Goal: Information Seeking & Learning: Learn about a topic

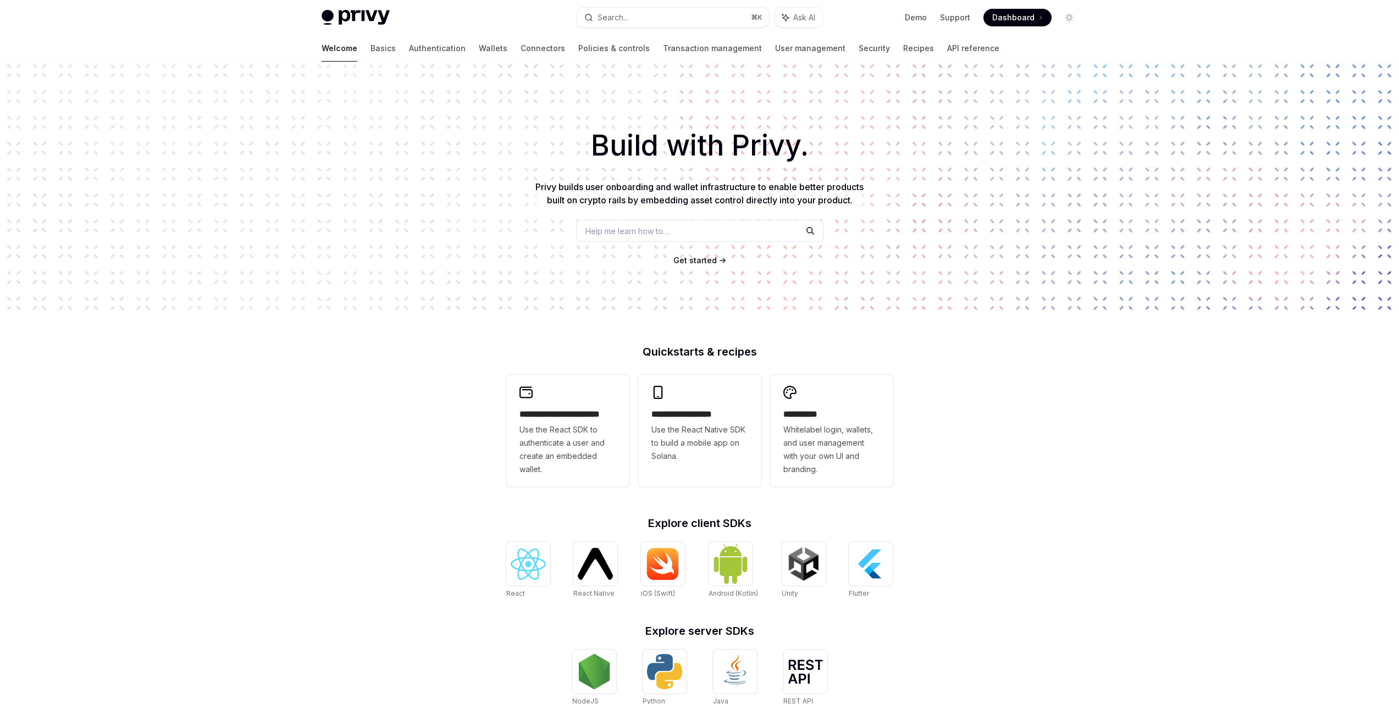
click at [636, 231] on span "Help me learn how to…" at bounding box center [628, 231] width 84 height 12
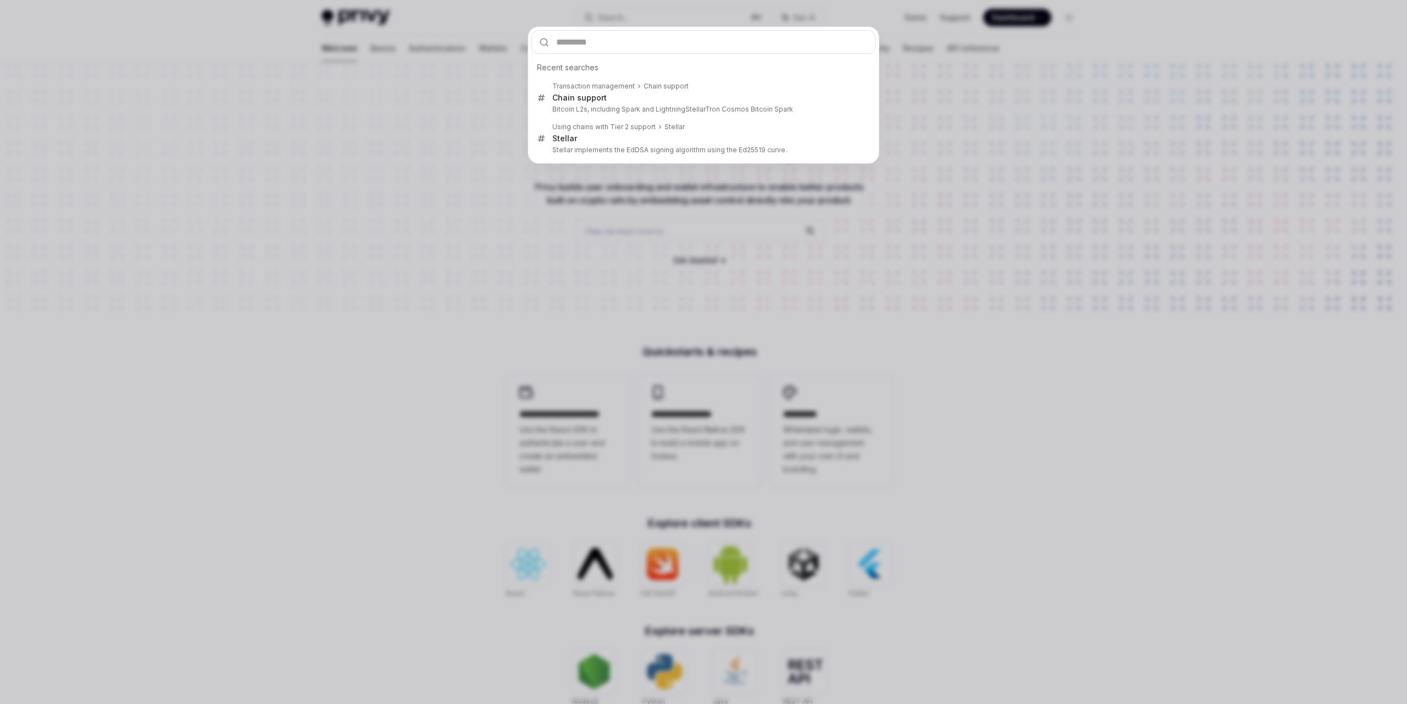
drag, startPoint x: 493, startPoint y: 231, endPoint x: 507, endPoint y: 212, distance: 23.6
click at [494, 231] on div "Recent searches Transaction management Chain support Chain support Bitcoin L2s,…" at bounding box center [703, 352] width 1407 height 704
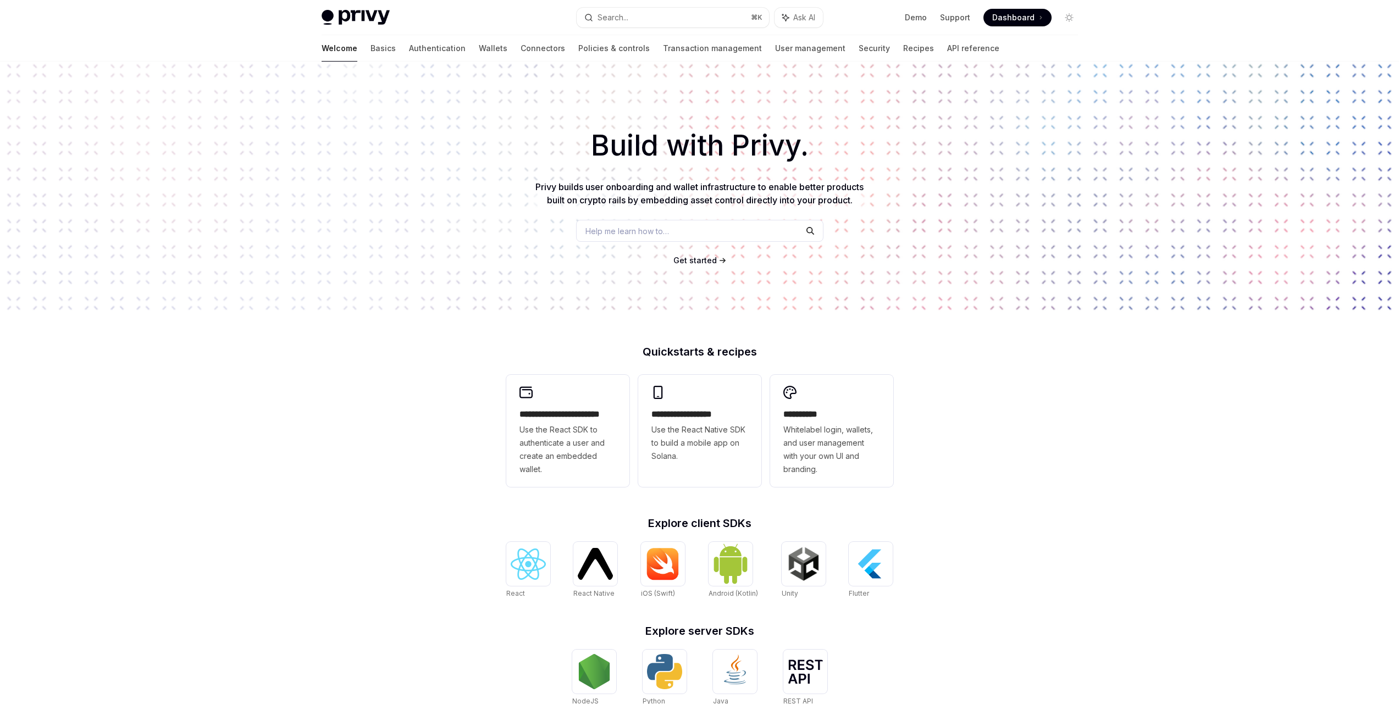
click at [619, 234] on span "Help me learn how to…" at bounding box center [628, 231] width 84 height 12
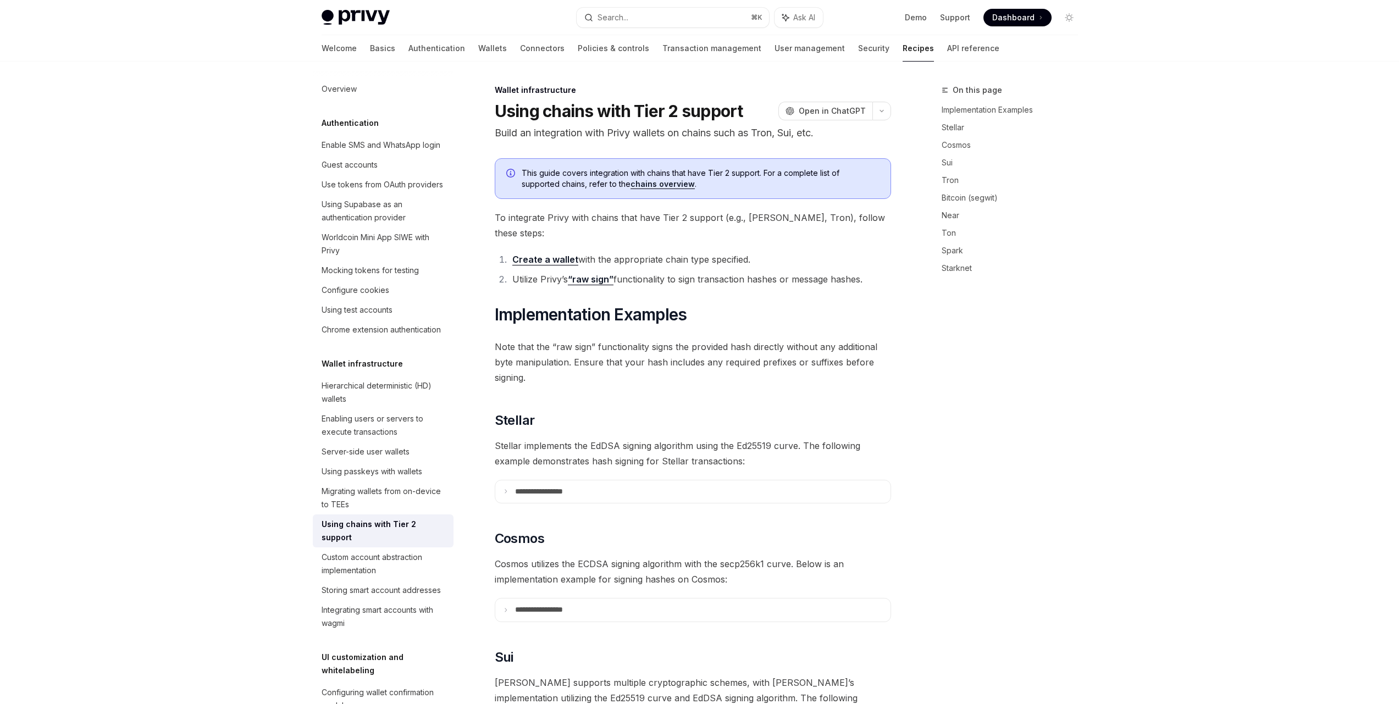
type textarea "*"
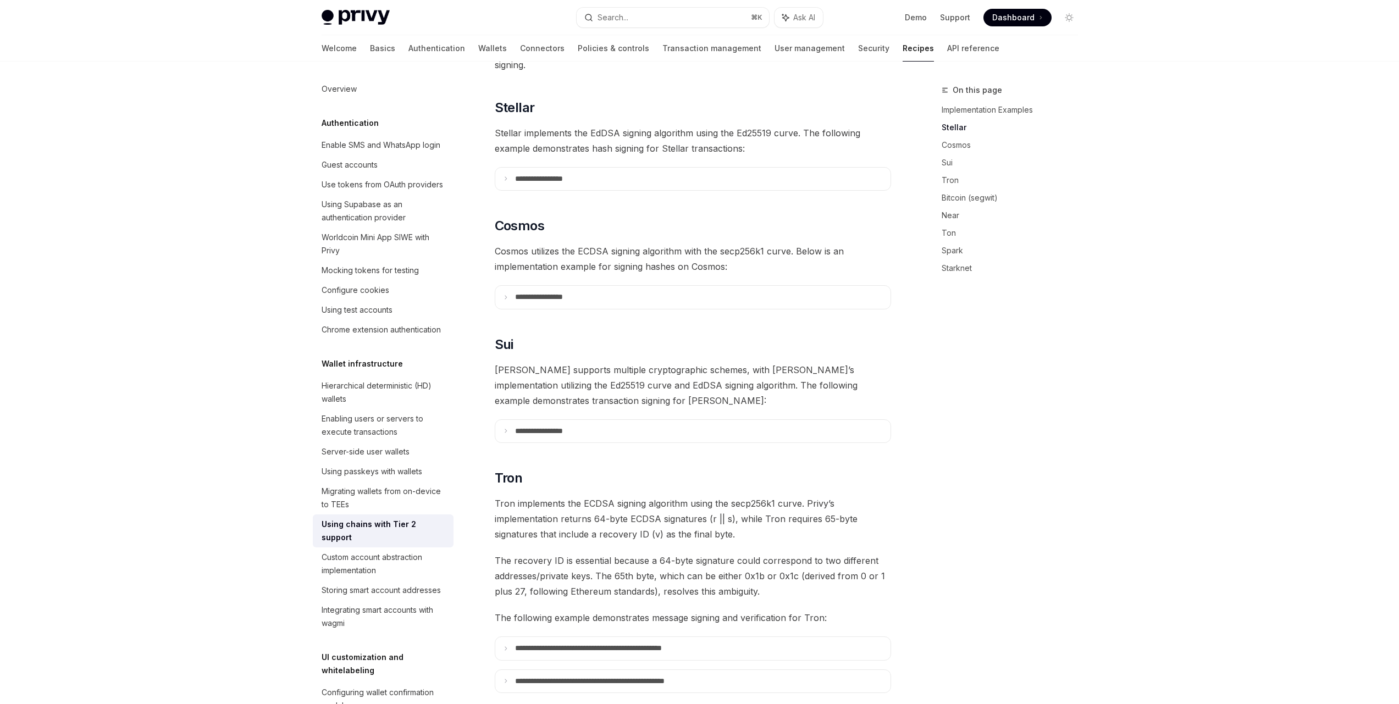
click at [163, 210] on div "Privy Docs home page Search... ⌘ K Ask AI Demo Support Dashboard Dashboard Sear…" at bounding box center [699, 677] width 1399 height 1981
drag, startPoint x: 163, startPoint y: 210, endPoint x: 146, endPoint y: 210, distance: 16.5
click at [146, 210] on div "Privy Docs home page Search... ⌘ K Ask AI Demo Support Dashboard Dashboard Sear…" at bounding box center [699, 677] width 1399 height 1981
click at [147, 210] on div "Privy Docs home page Search... ⌘ K Ask AI Demo Support Dashboard Dashboard Sear…" at bounding box center [699, 677] width 1399 height 1981
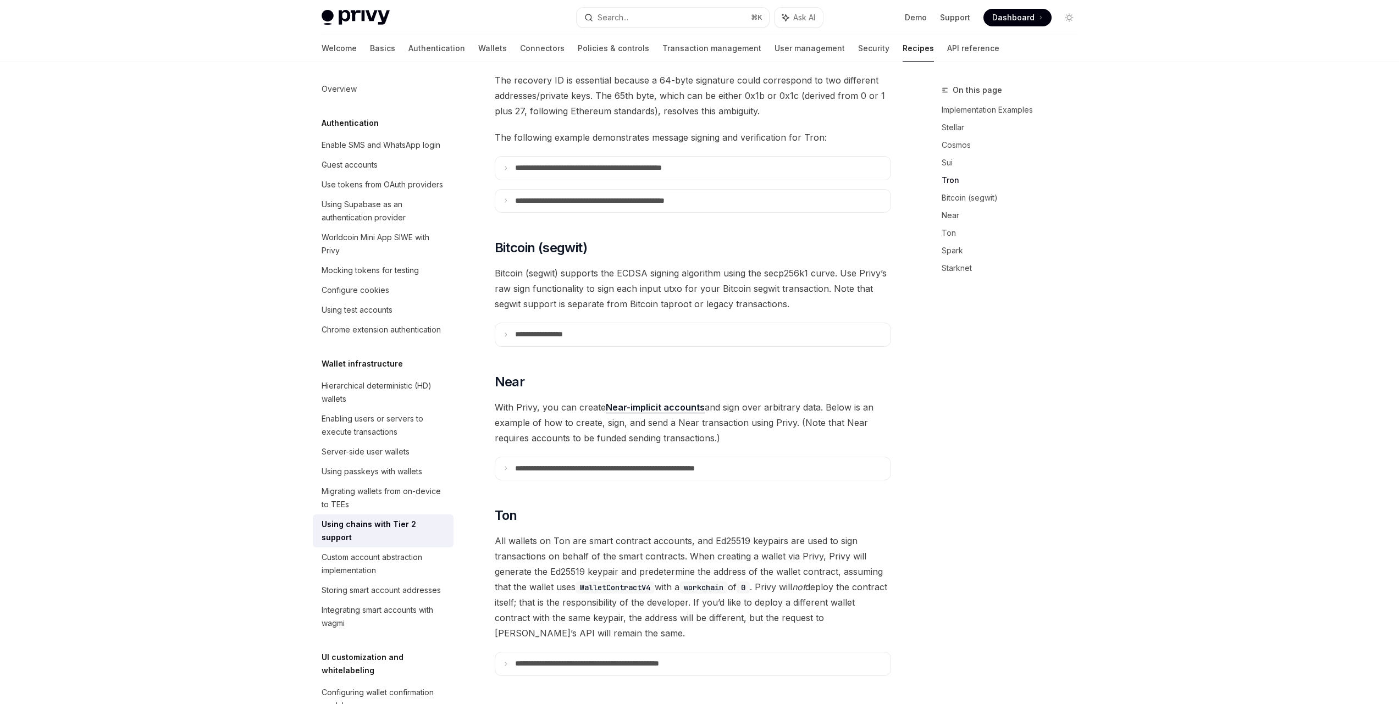
scroll to position [891, 0]
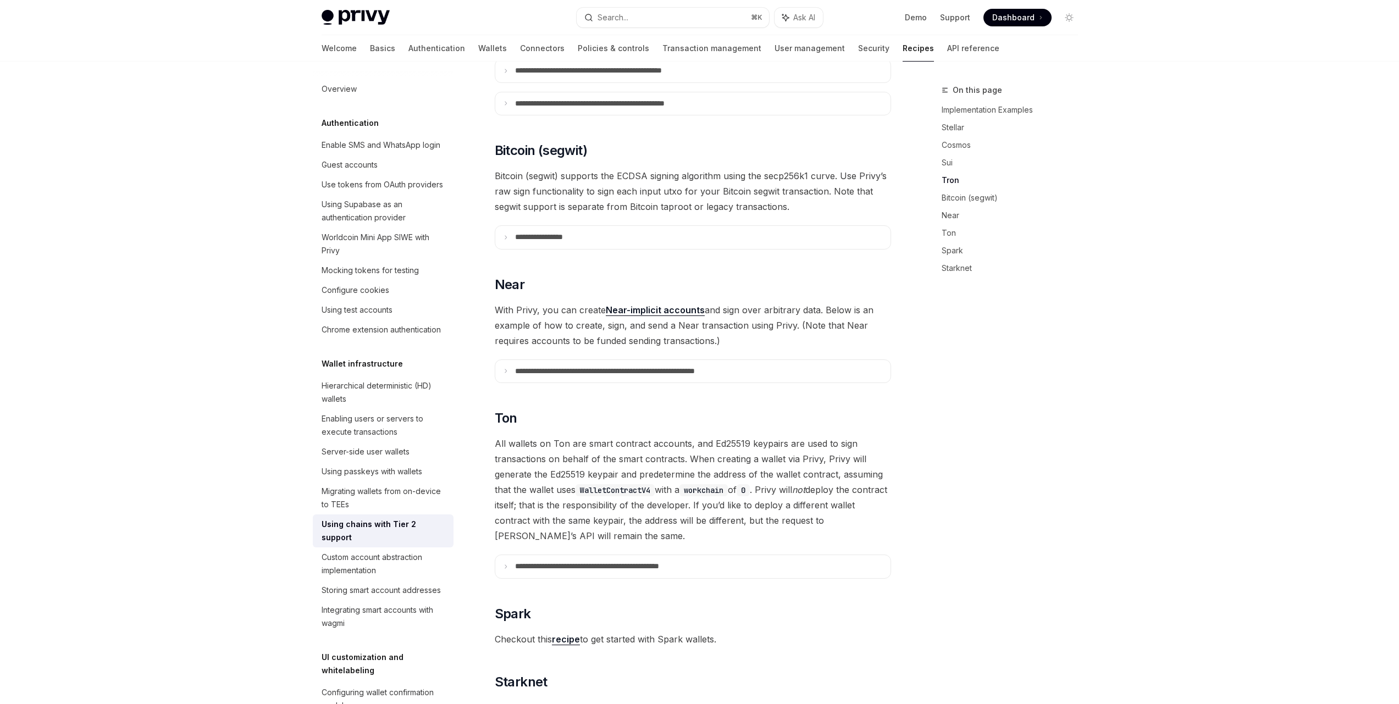
click at [117, 268] on div "Privy Docs home page Search... ⌘ K Ask AI Demo Support Dashboard Dashboard Sear…" at bounding box center [699, 99] width 1399 height 1981
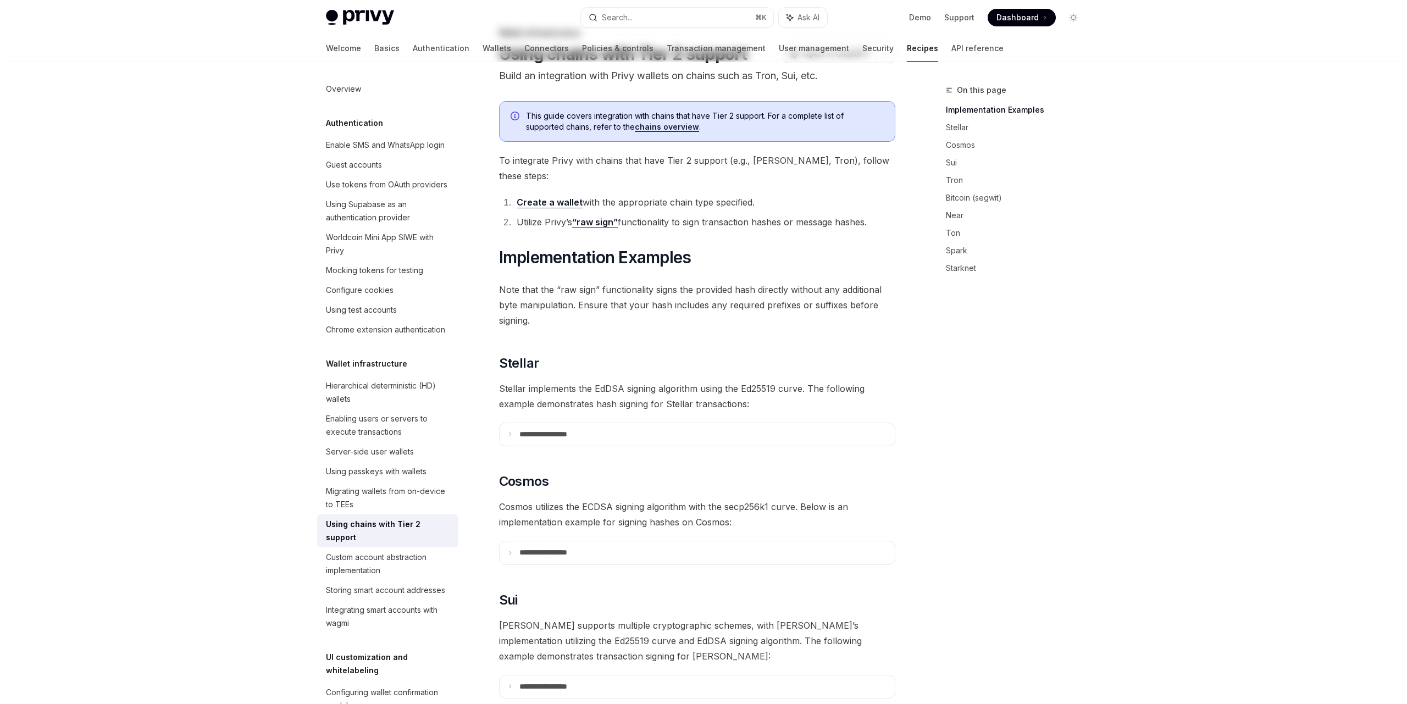
scroll to position [0, 0]
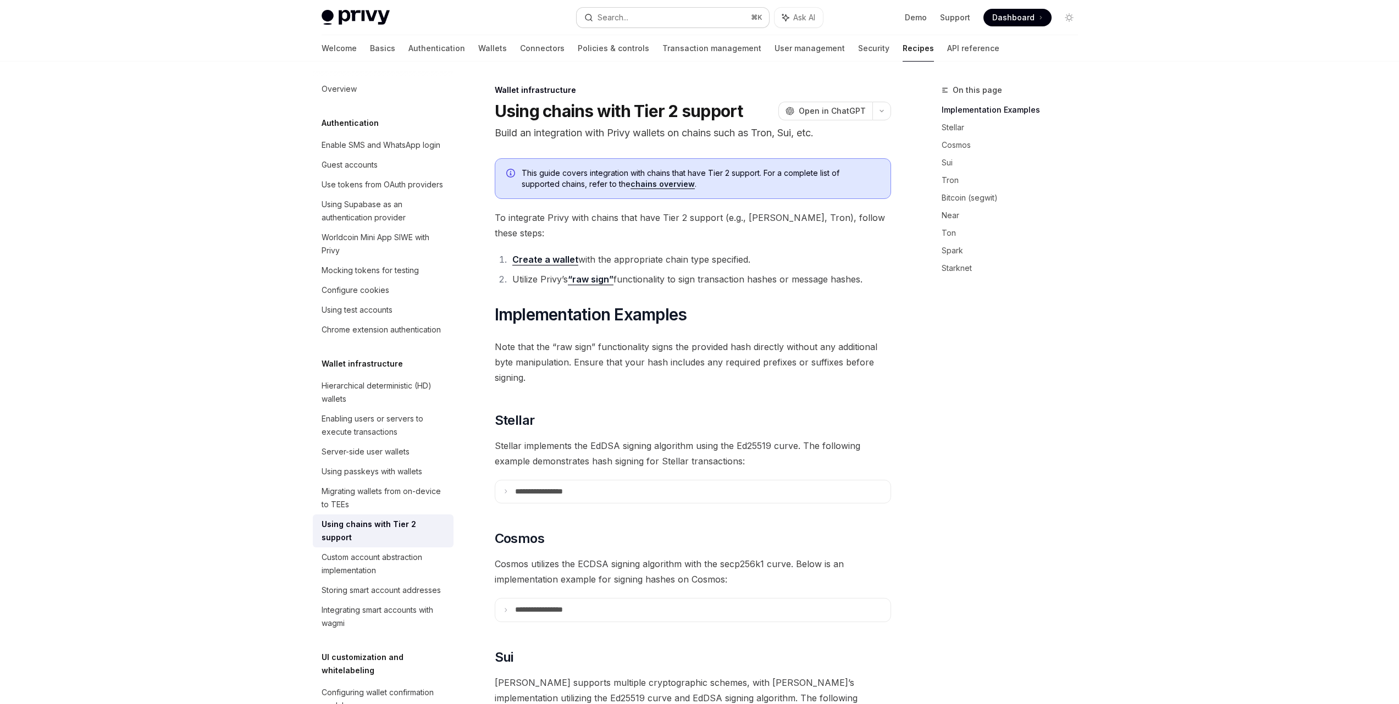
click at [615, 12] on div "Search..." at bounding box center [613, 17] width 31 height 13
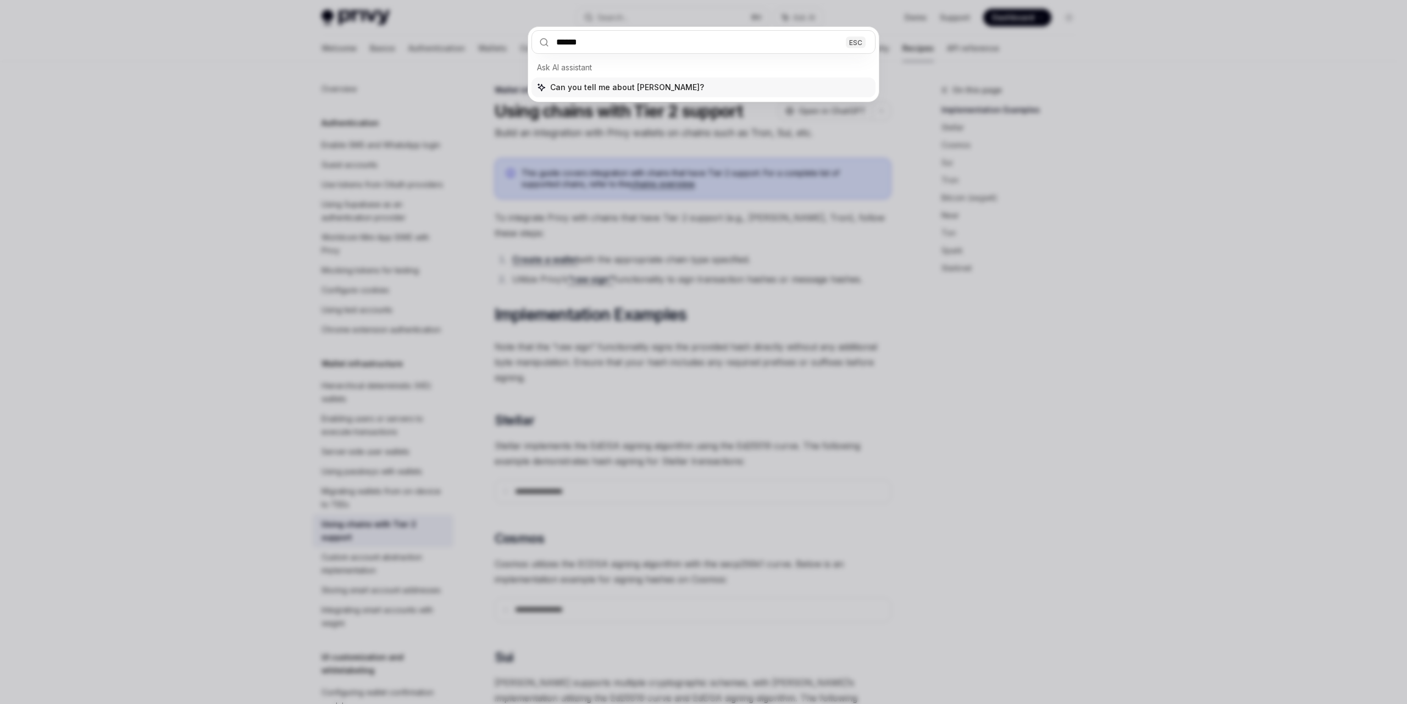
type input "*******"
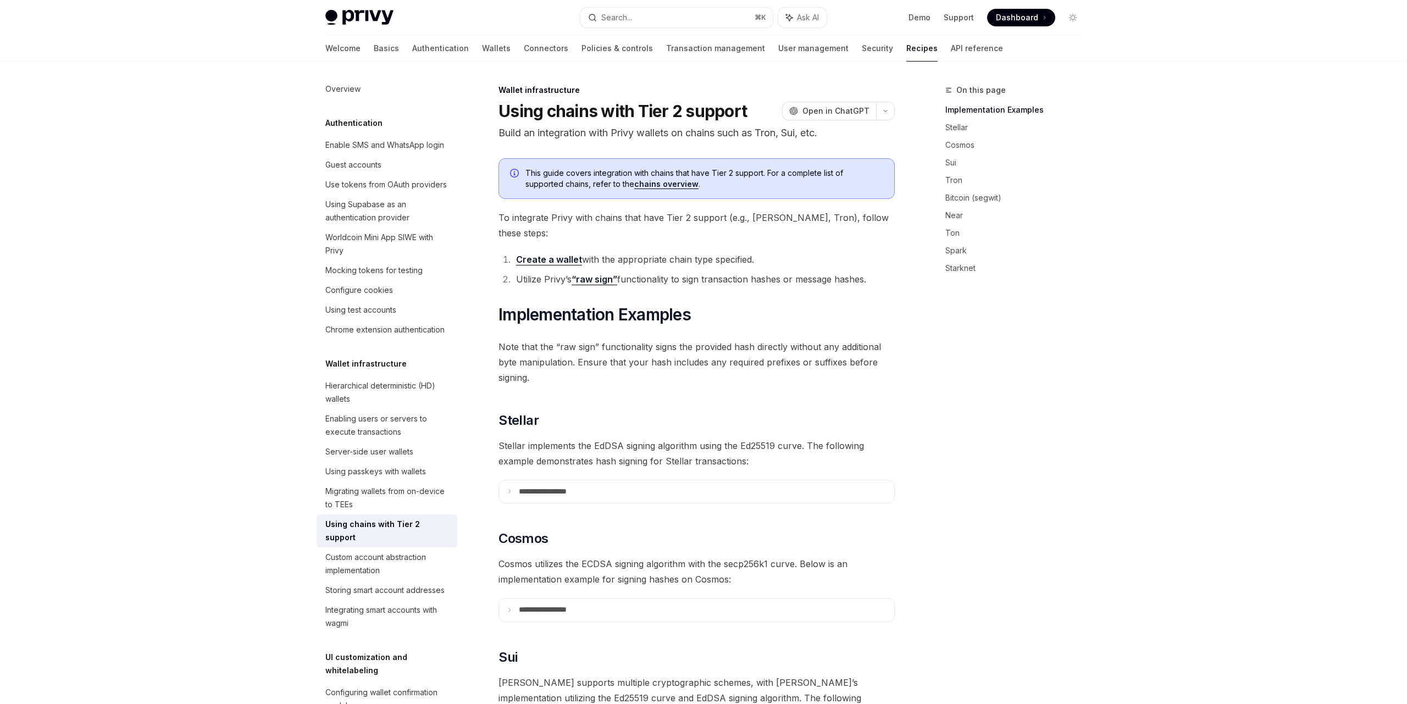
type textarea "*"
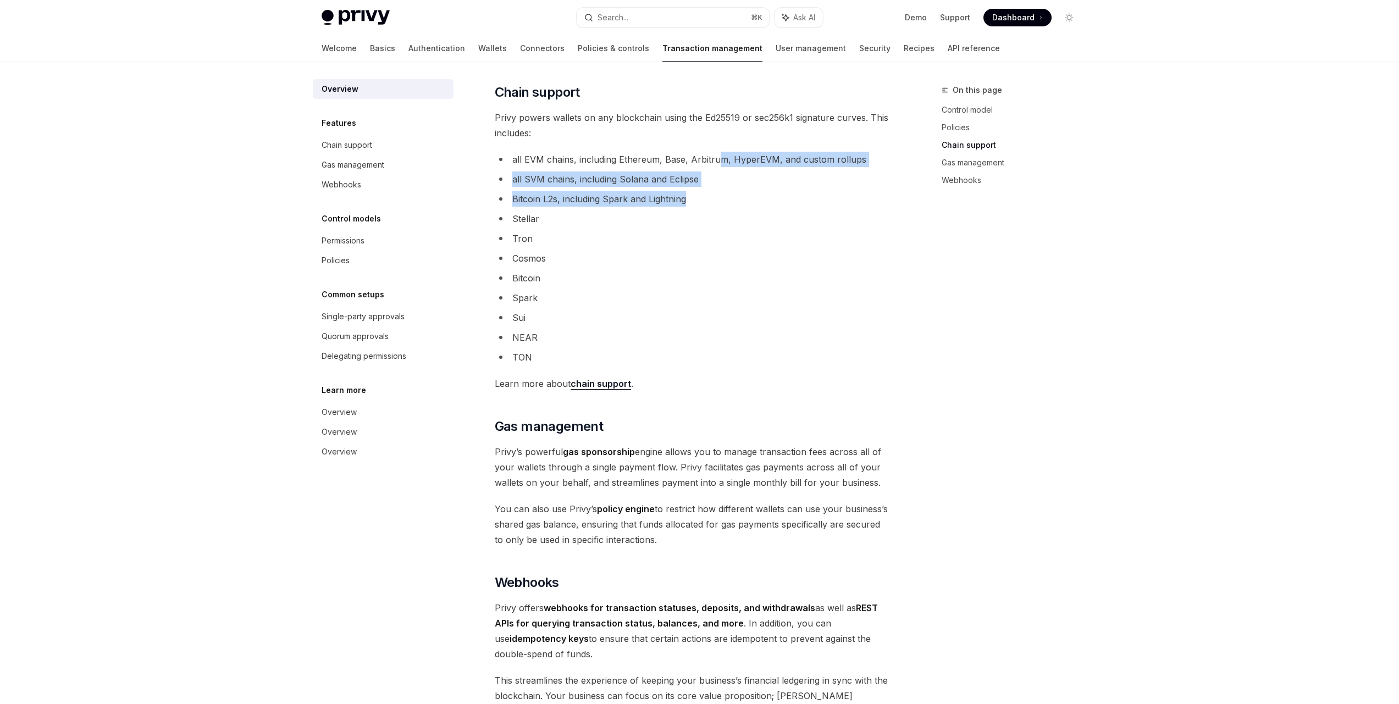
drag, startPoint x: 716, startPoint y: 194, endPoint x: 717, endPoint y: 162, distance: 31.9
click at [717, 162] on ul "all EVM chains, including Ethereum, Base, Arbitrum, HyperEVM, and custom rollup…" at bounding box center [693, 258] width 396 height 213
click at [717, 162] on li "all EVM chains, including Ethereum, Base, Arbitrum, HyperEVM, and custom rollups" at bounding box center [693, 159] width 396 height 15
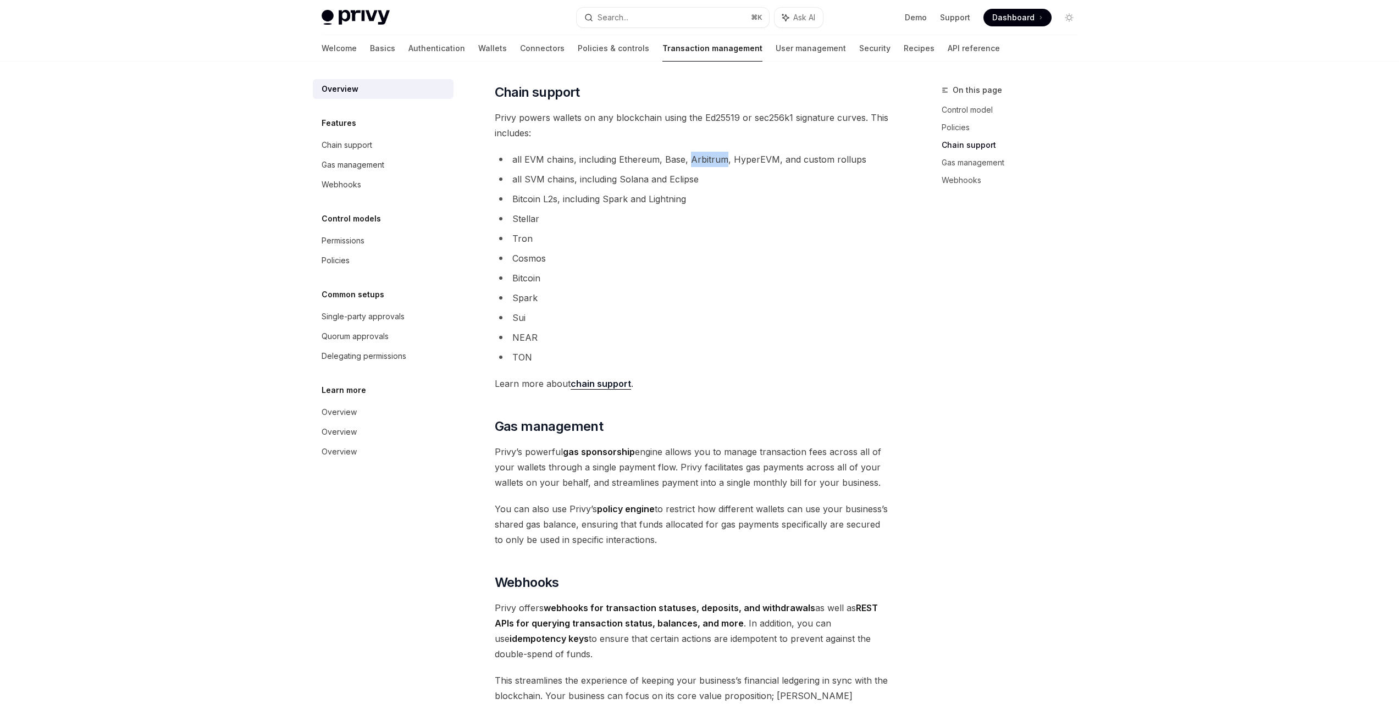
click at [717, 162] on li "all EVM chains, including Ethereum, Base, Arbitrum, HyperEVM, and custom rollups" at bounding box center [693, 159] width 396 height 15
click at [715, 189] on ul "all EVM chains, including Ethereum, Base, Arbitrum, HyperEVM, and custom rollup…" at bounding box center [693, 258] width 396 height 213
drag, startPoint x: 715, startPoint y: 189, endPoint x: 739, endPoint y: 358, distance: 171.1
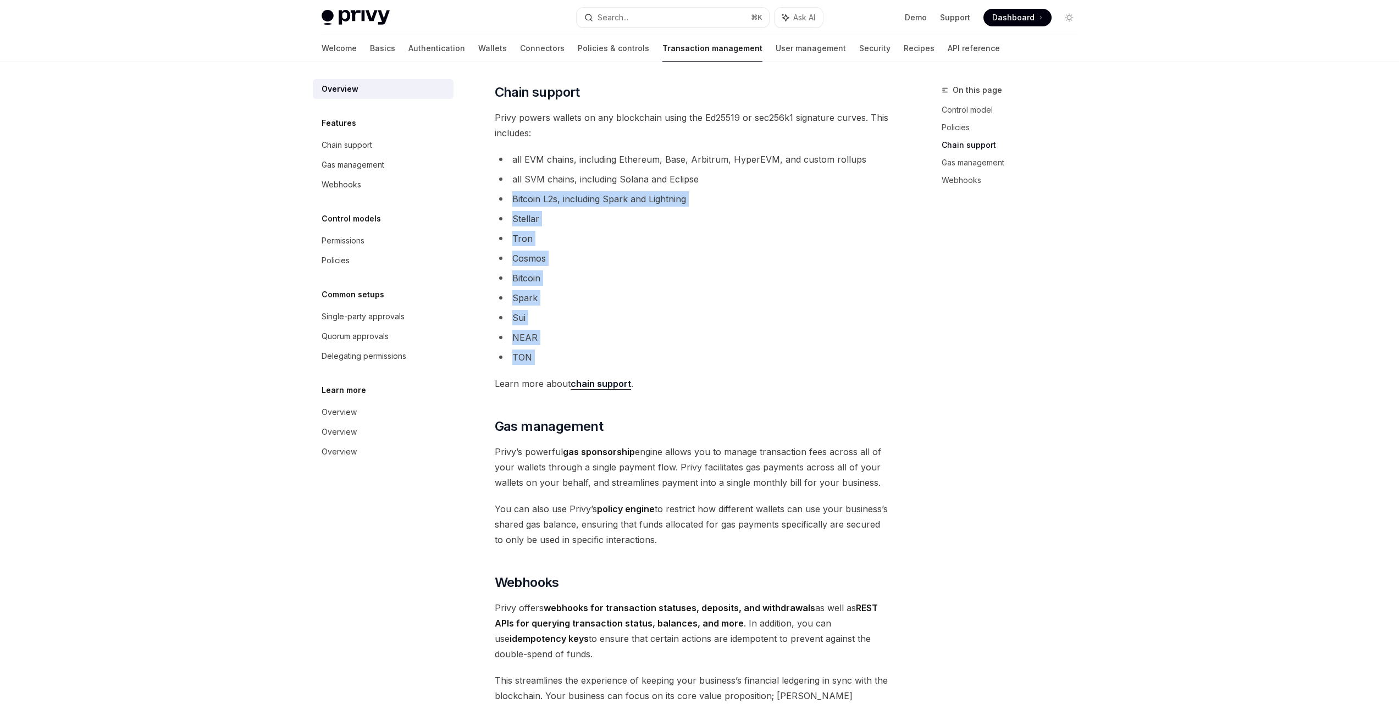
click at [739, 358] on ul "all EVM chains, including Ethereum, Base, Arbitrum, HyperEVM, and custom rollup…" at bounding box center [693, 258] width 396 height 213
click at [739, 358] on li "TON" at bounding box center [693, 357] width 396 height 15
drag, startPoint x: 739, startPoint y: 358, endPoint x: 742, endPoint y: 208, distance: 149.6
click at [742, 208] on ul "all EVM chains, including Ethereum, Base, Arbitrum, HyperEVM, and custom rollup…" at bounding box center [693, 258] width 396 height 213
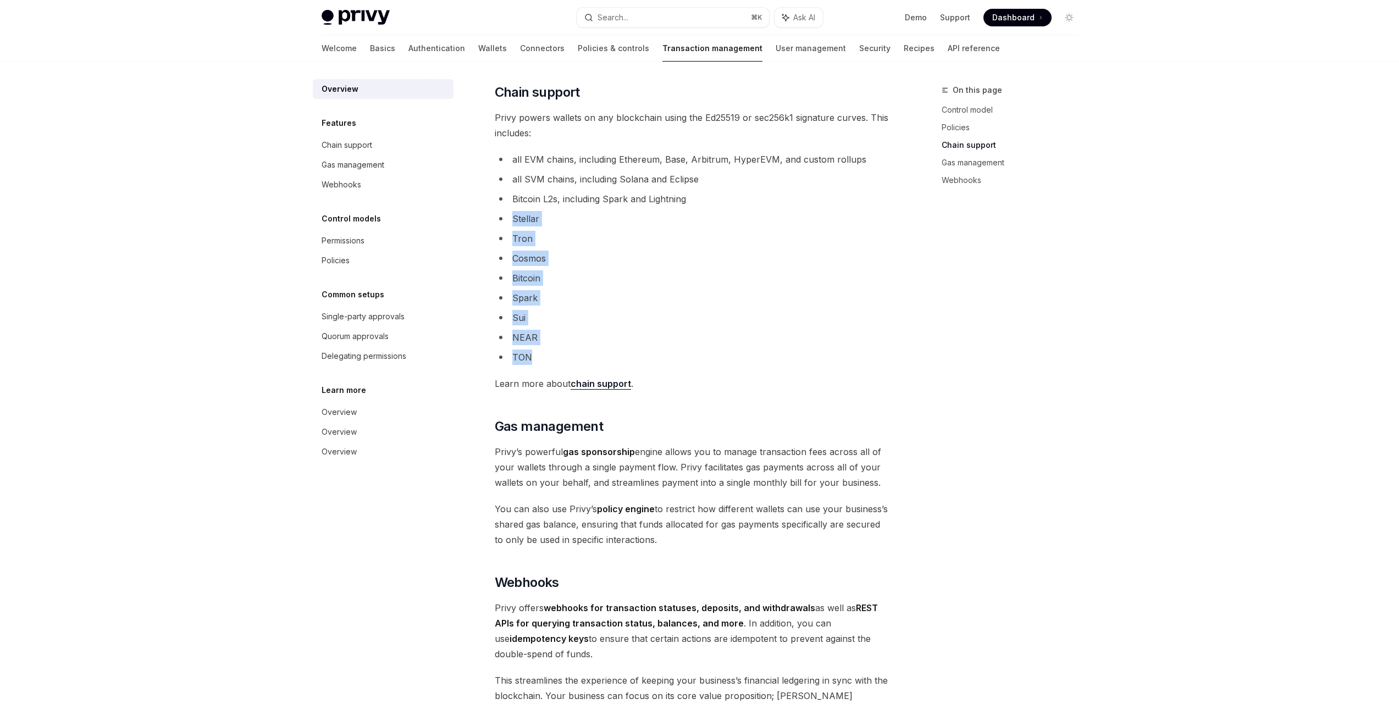
drag, startPoint x: 744, startPoint y: 203, endPoint x: 764, endPoint y: 356, distance: 153.6
click at [764, 356] on ul "all EVM chains, including Ethereum, Base, Arbitrum, HyperEVM, and custom rollup…" at bounding box center [693, 258] width 396 height 213
click at [764, 357] on li "TON" at bounding box center [693, 357] width 396 height 15
drag, startPoint x: 764, startPoint y: 357, endPoint x: 759, endPoint y: 187, distance: 169.9
click at [759, 187] on ul "all EVM chains, including Ethereum, Base, Arbitrum, HyperEVM, and custom rollup…" at bounding box center [693, 258] width 396 height 213
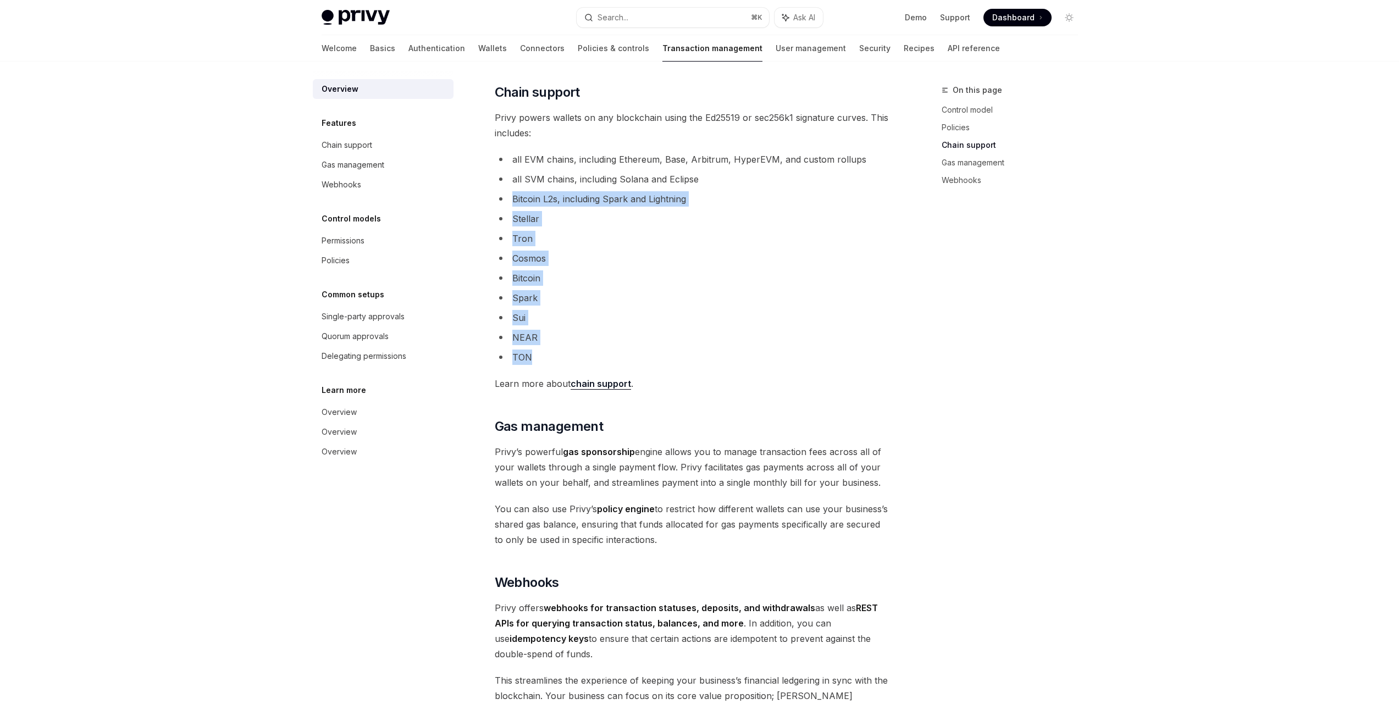
click at [761, 189] on ul "all EVM chains, including Ethereum, Base, Arbitrum, HyperEVM, and custom rollup…" at bounding box center [693, 258] width 396 height 213
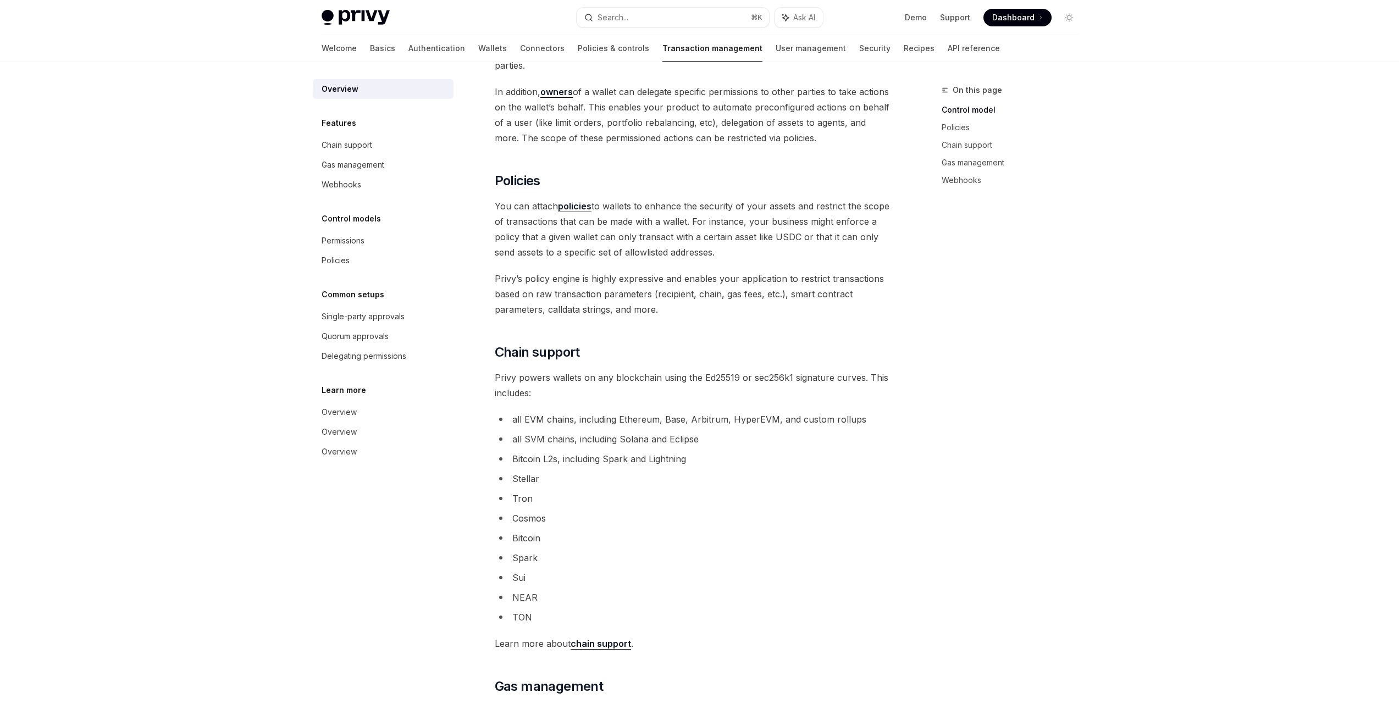
scroll to position [318, 0]
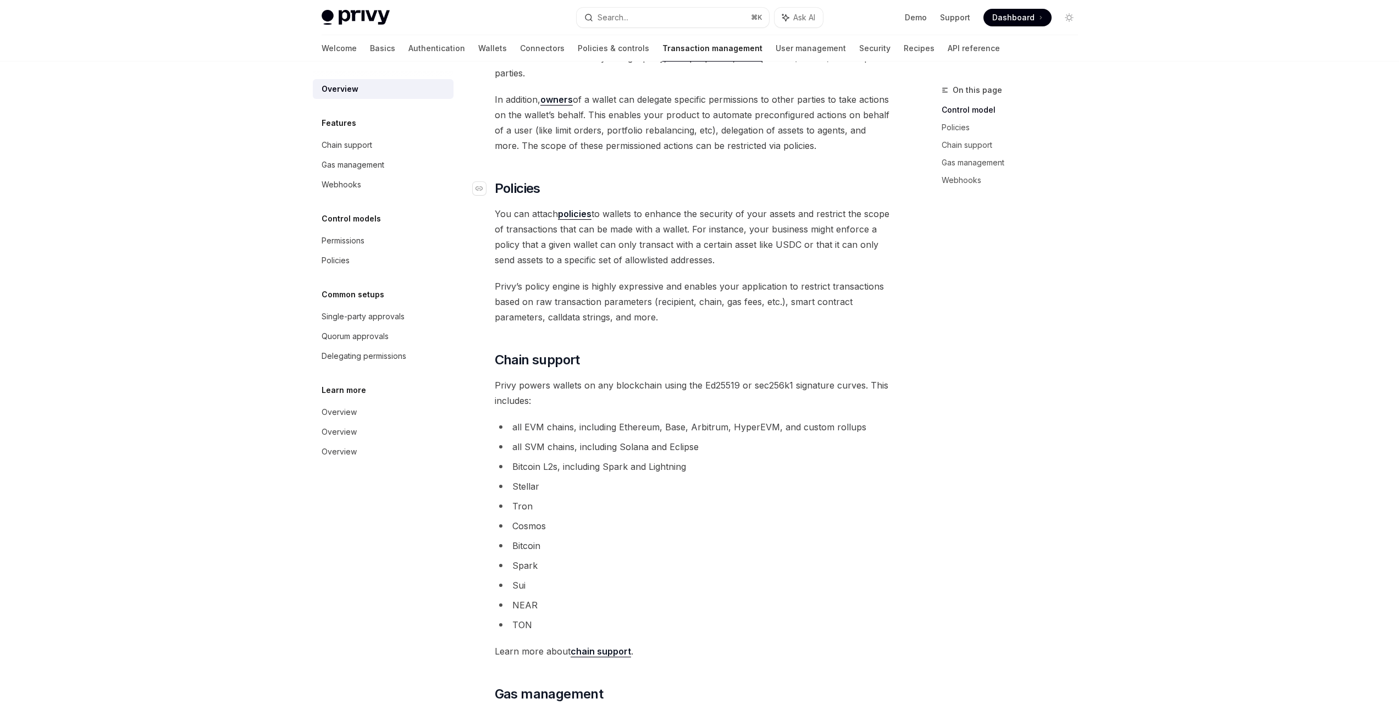
click at [761, 189] on h2 "​ Policies" at bounding box center [693, 189] width 396 height 18
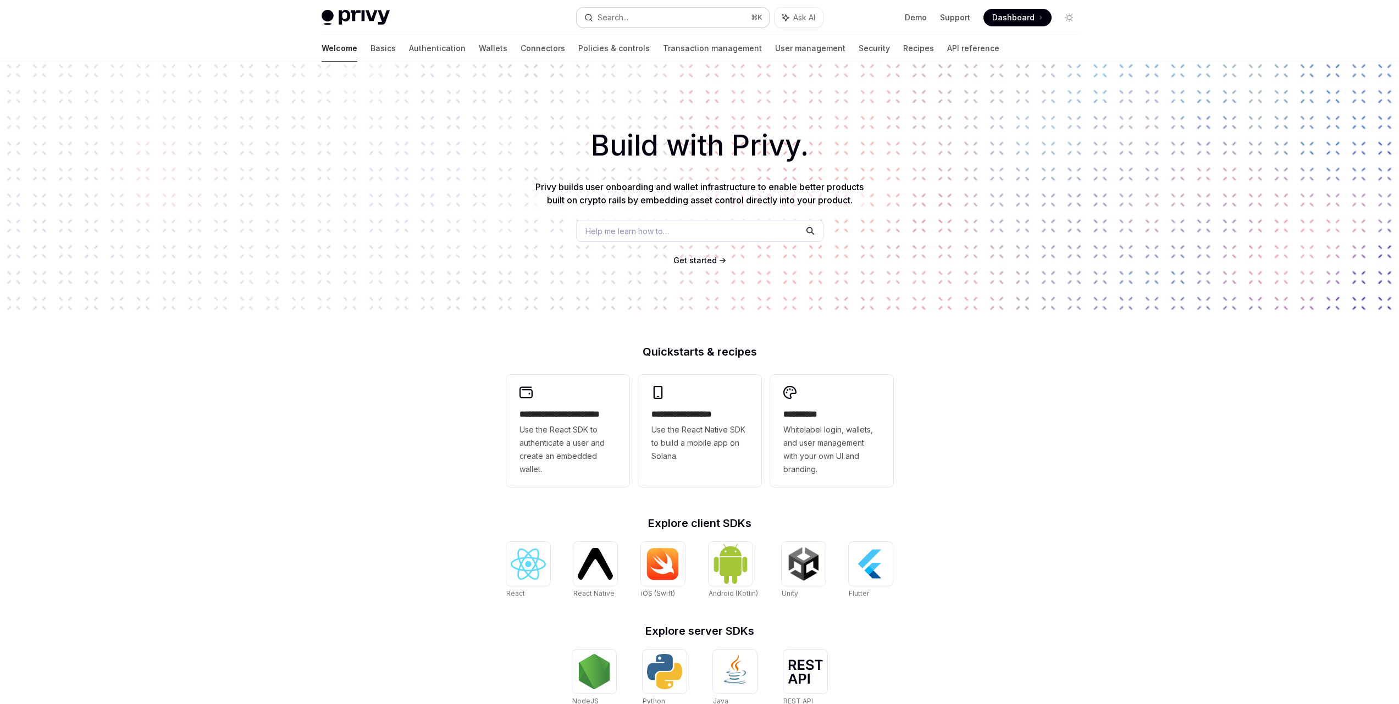
click at [671, 16] on button "Search... ⌘ K" at bounding box center [673, 18] width 192 height 20
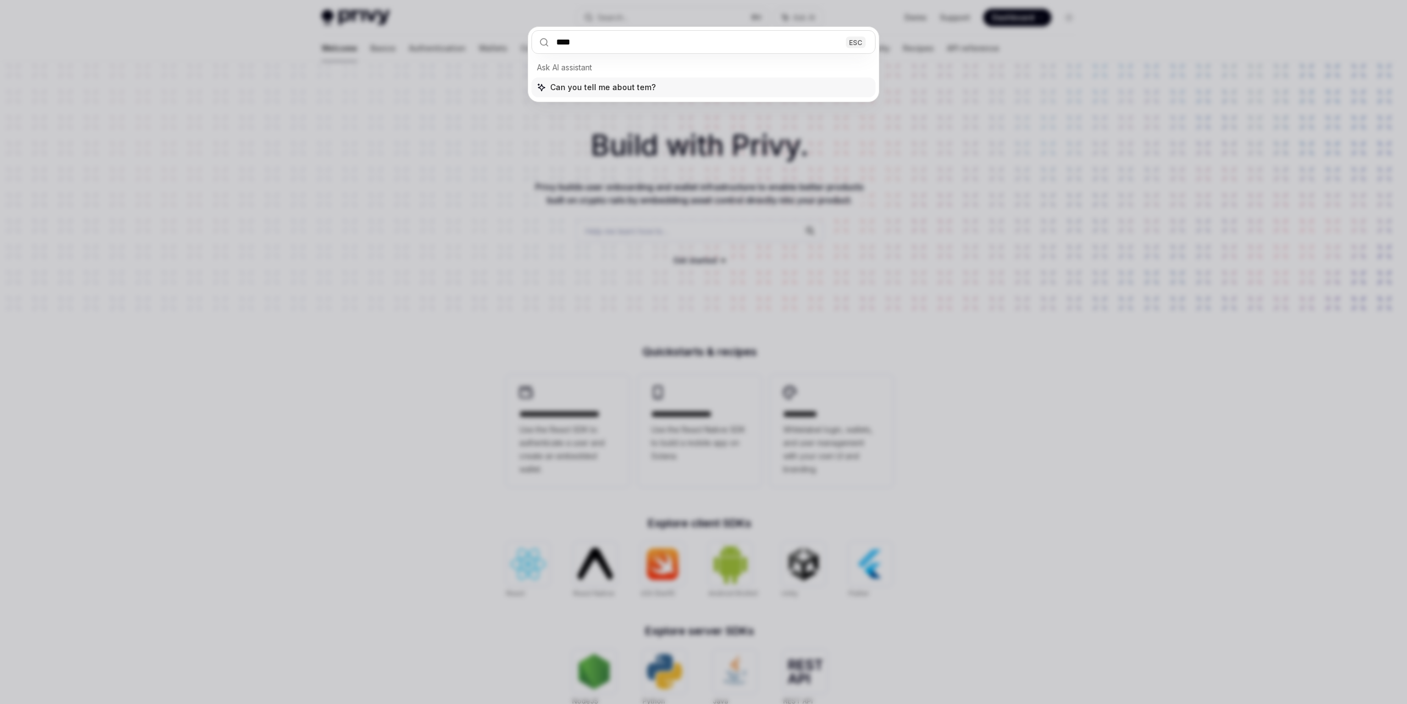
type input "*****"
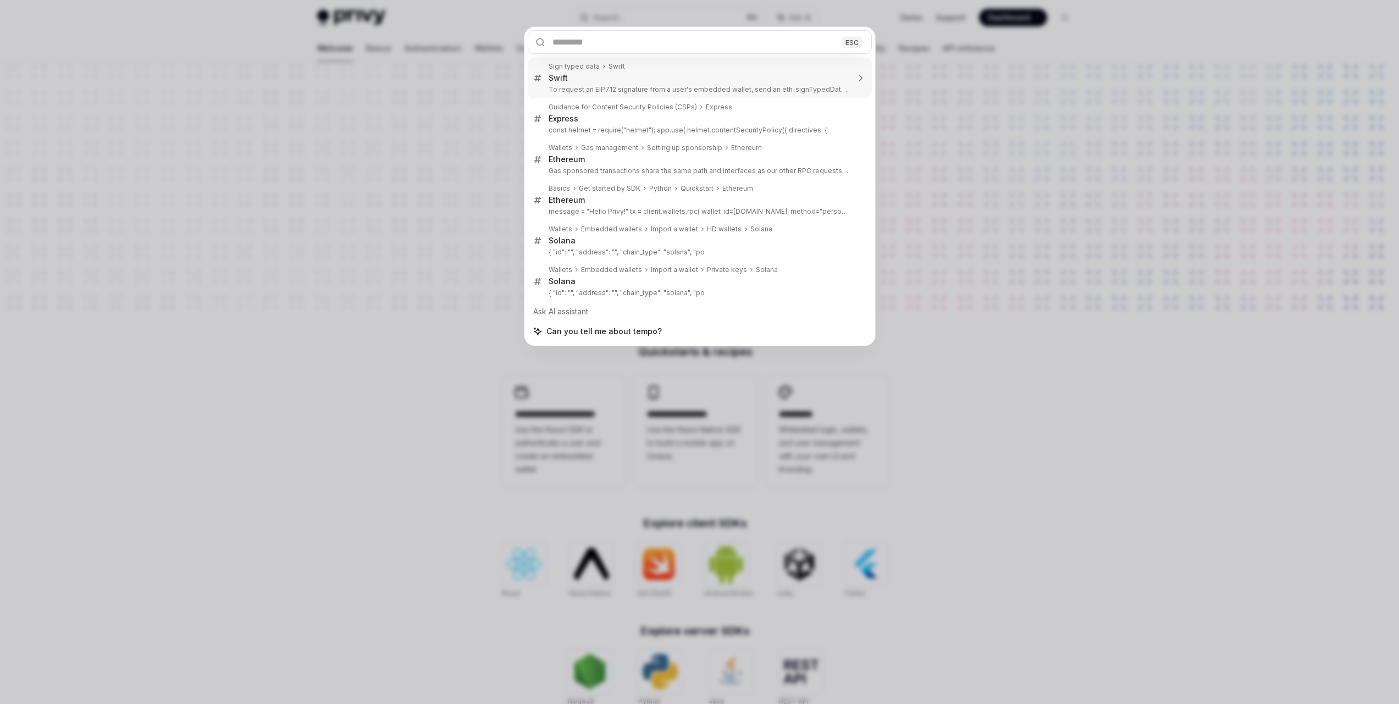
type textarea "*"
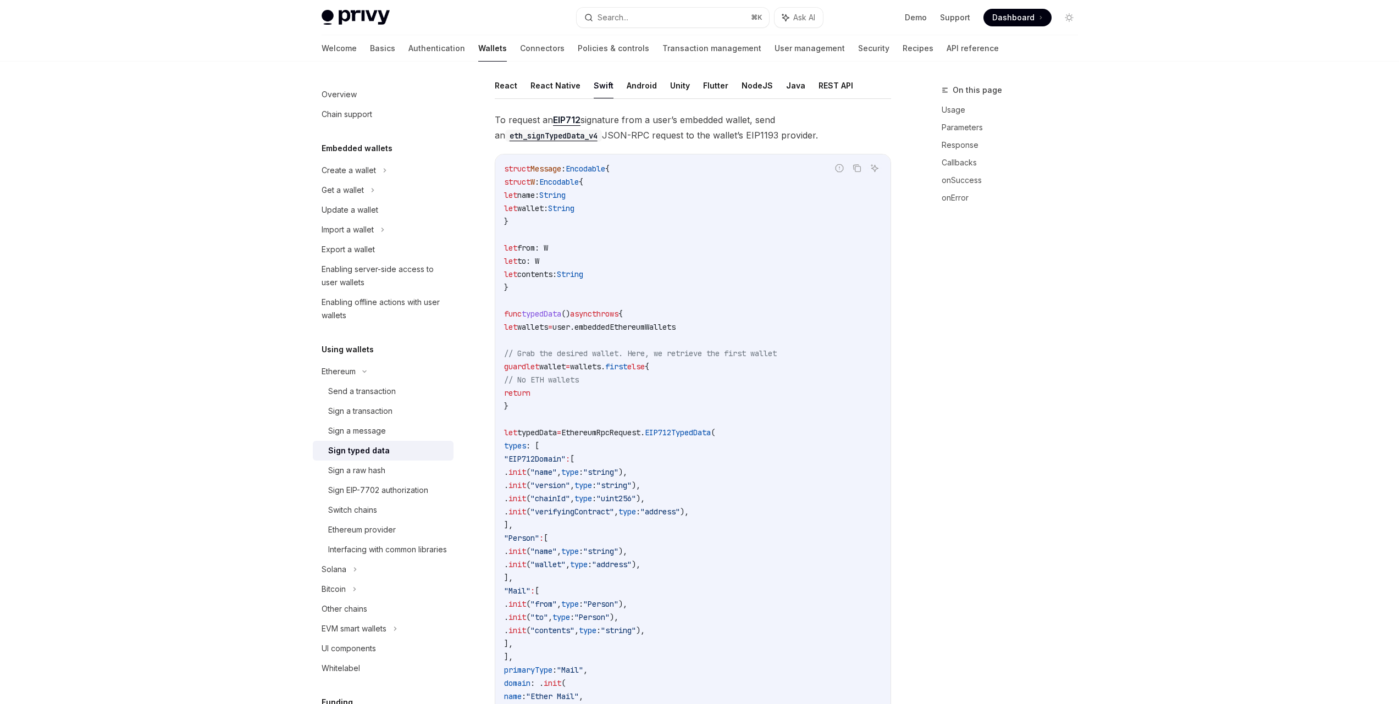
scroll to position [68, 0]
click at [604, 17] on div "Search..." at bounding box center [613, 17] width 31 height 13
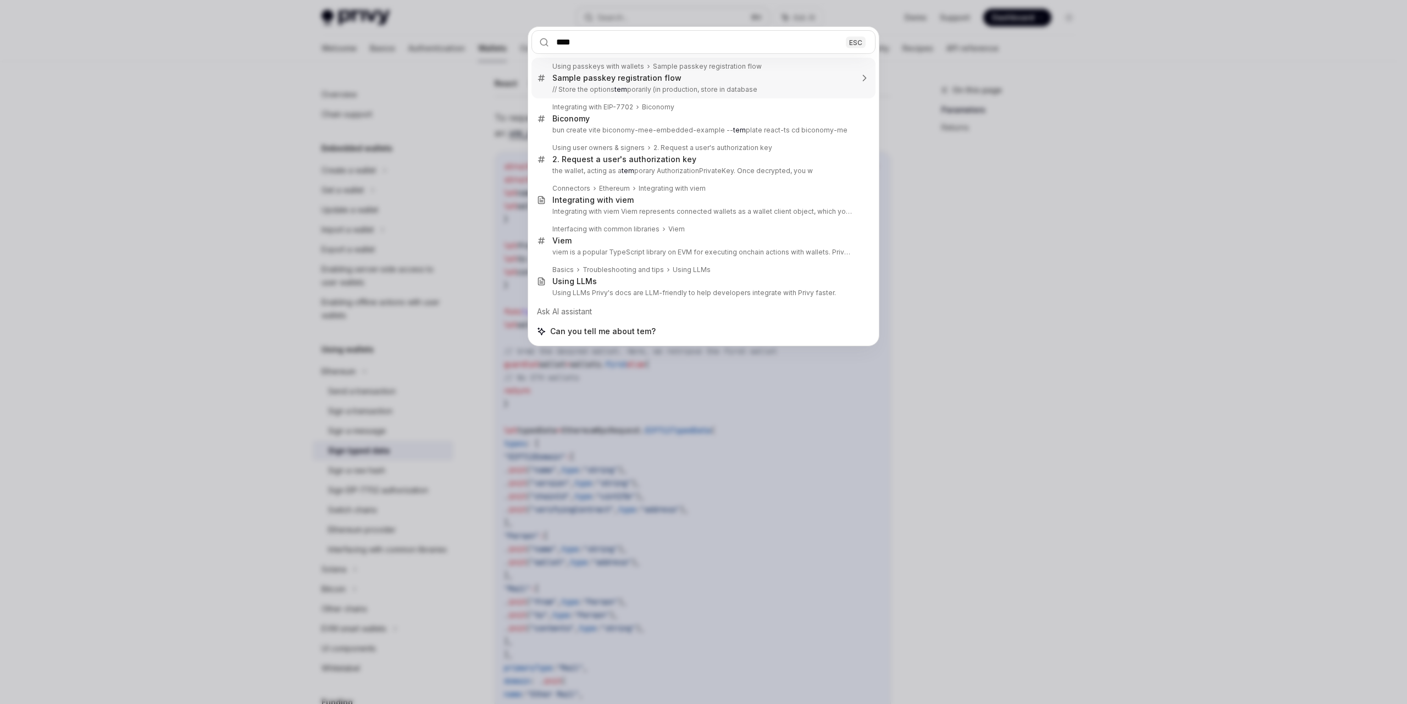
type input "*****"
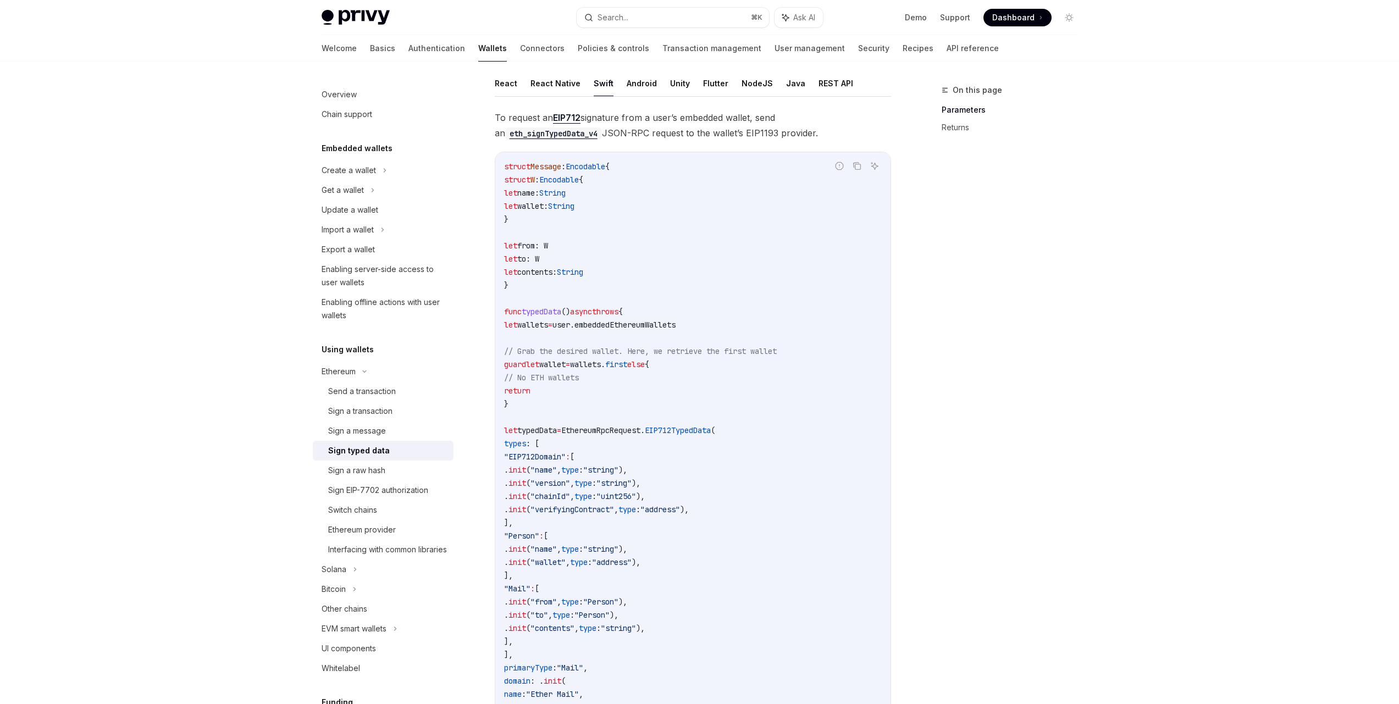
type textarea "*"
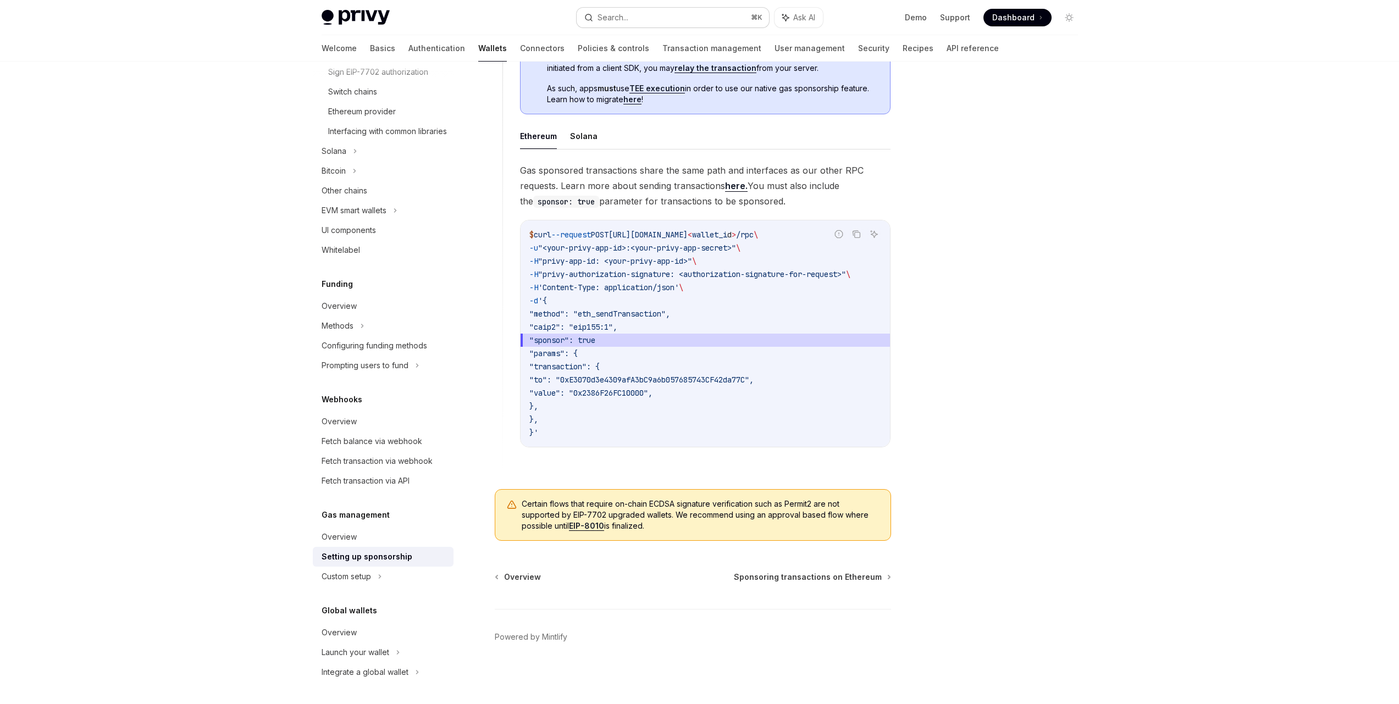
click at [660, 24] on button "Search... ⌘ K" at bounding box center [673, 18] width 192 height 20
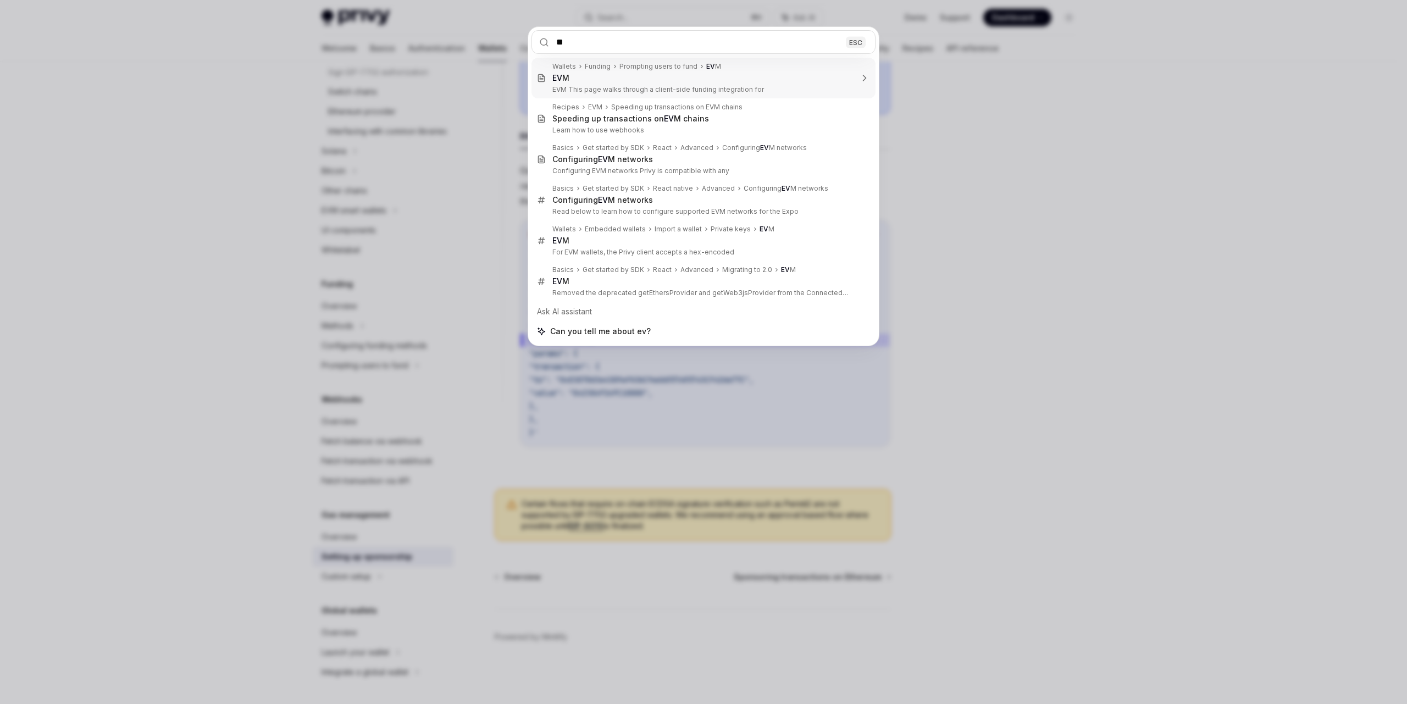
type input "***"
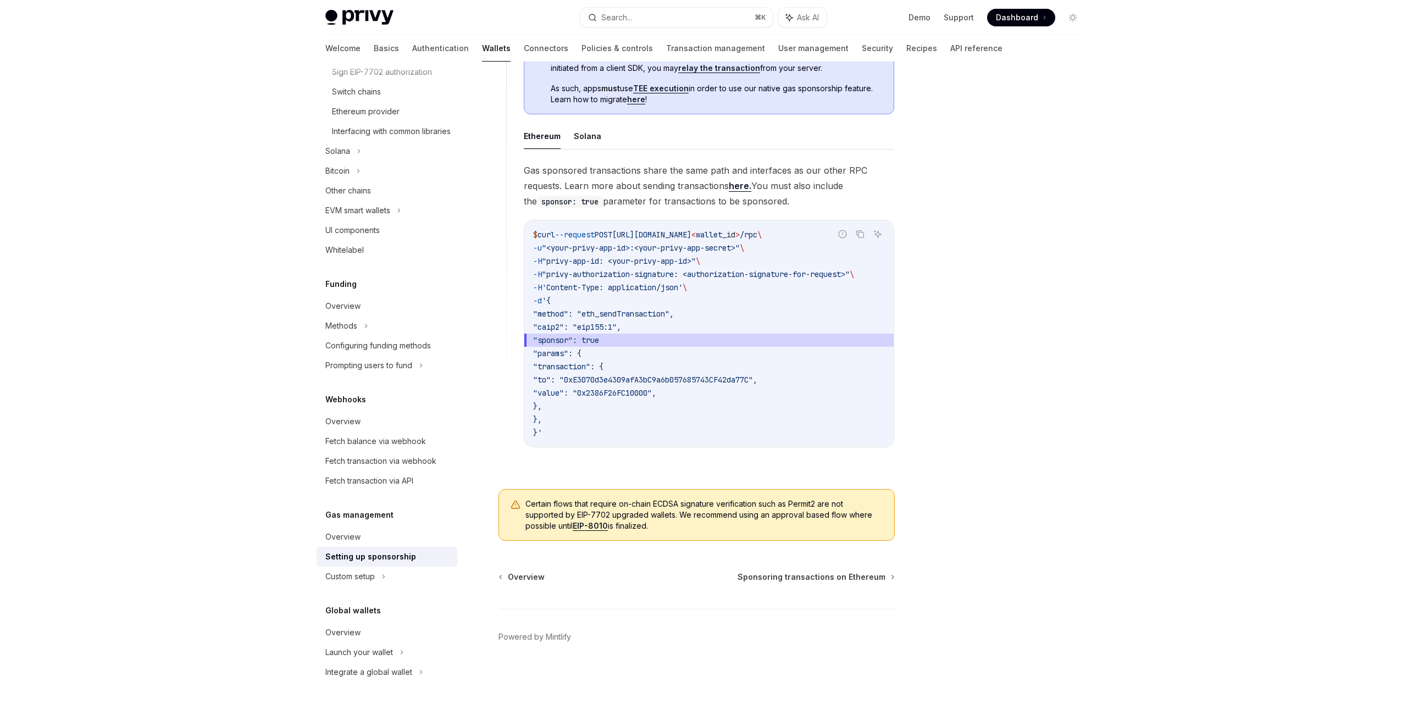
type textarea "*"
